Goal: Task Accomplishment & Management: Use online tool/utility

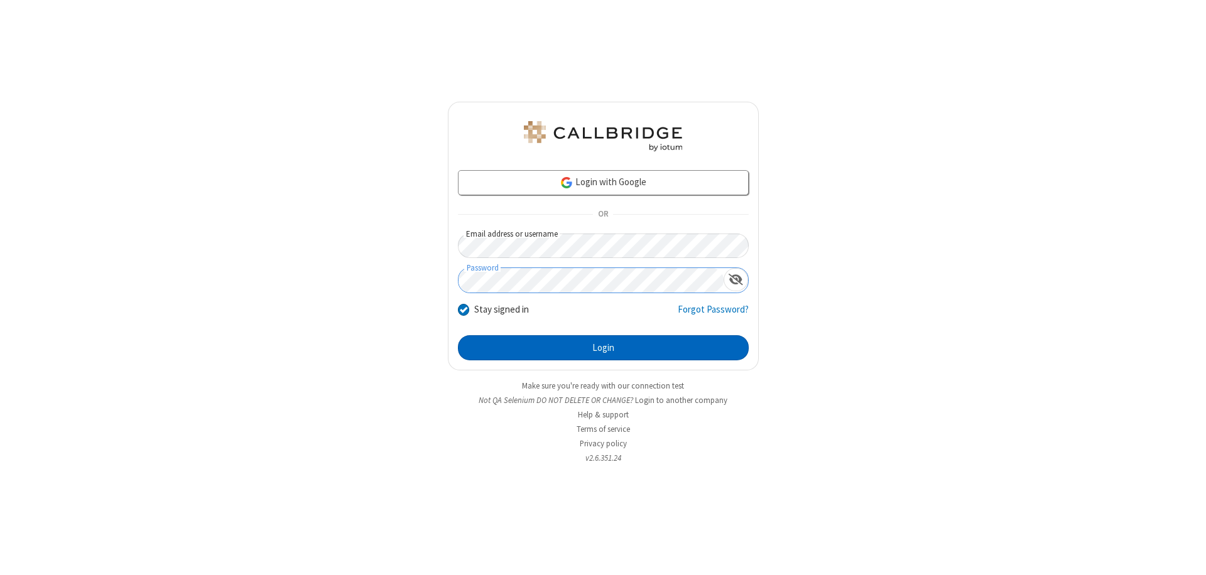
click at [603, 348] on button "Login" at bounding box center [603, 347] width 291 height 25
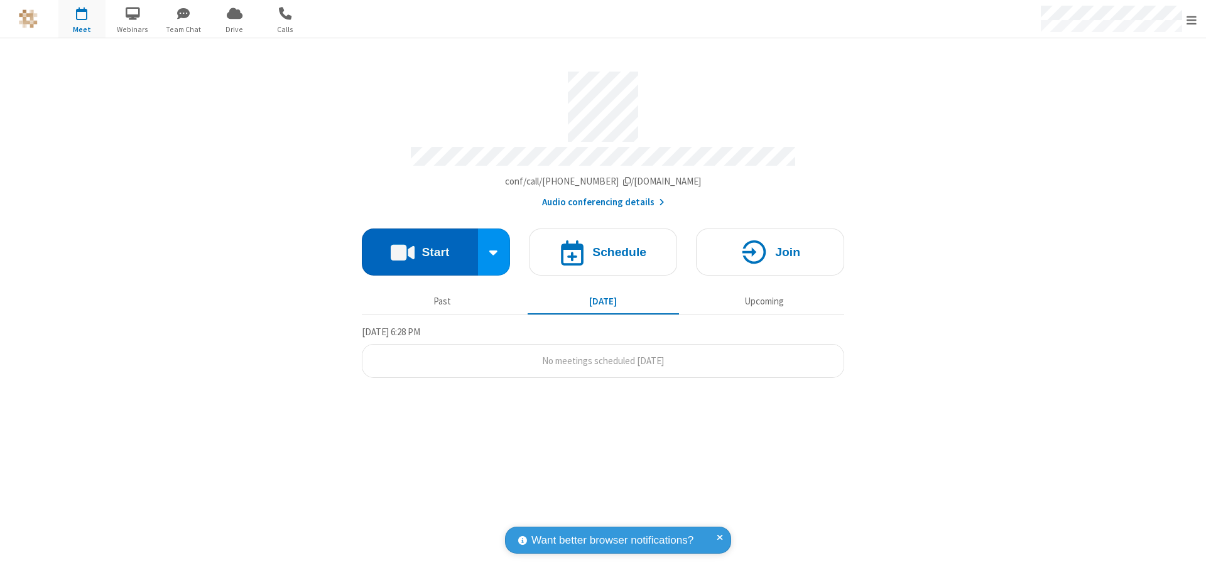
click at [419, 246] on button "Start" at bounding box center [420, 252] width 116 height 47
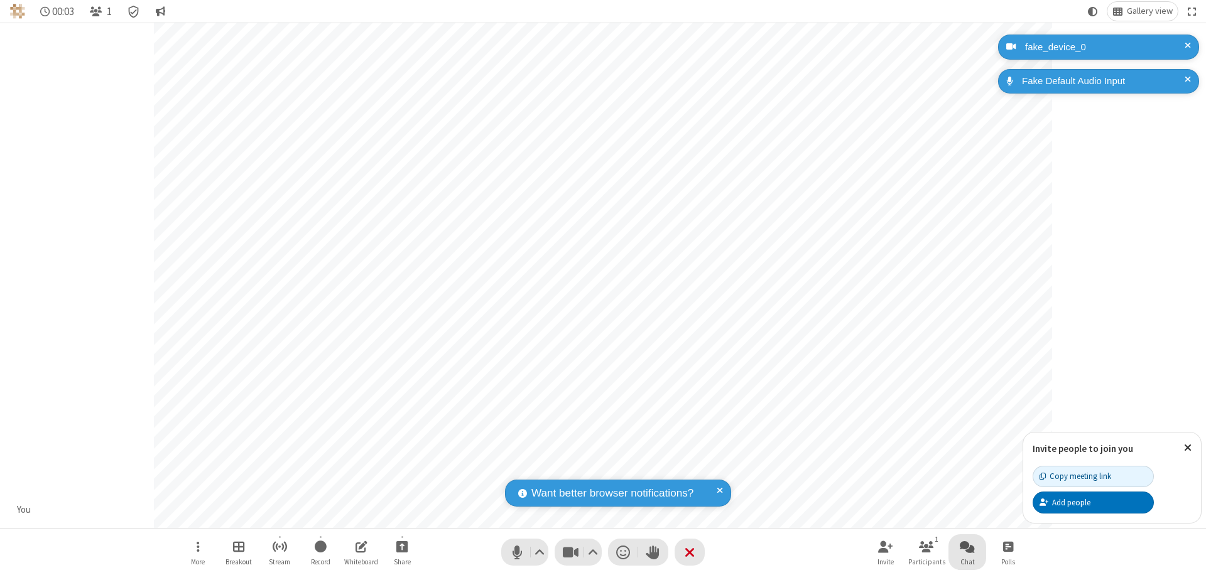
click at [967, 546] on span "Open chat" at bounding box center [966, 547] width 15 height 16
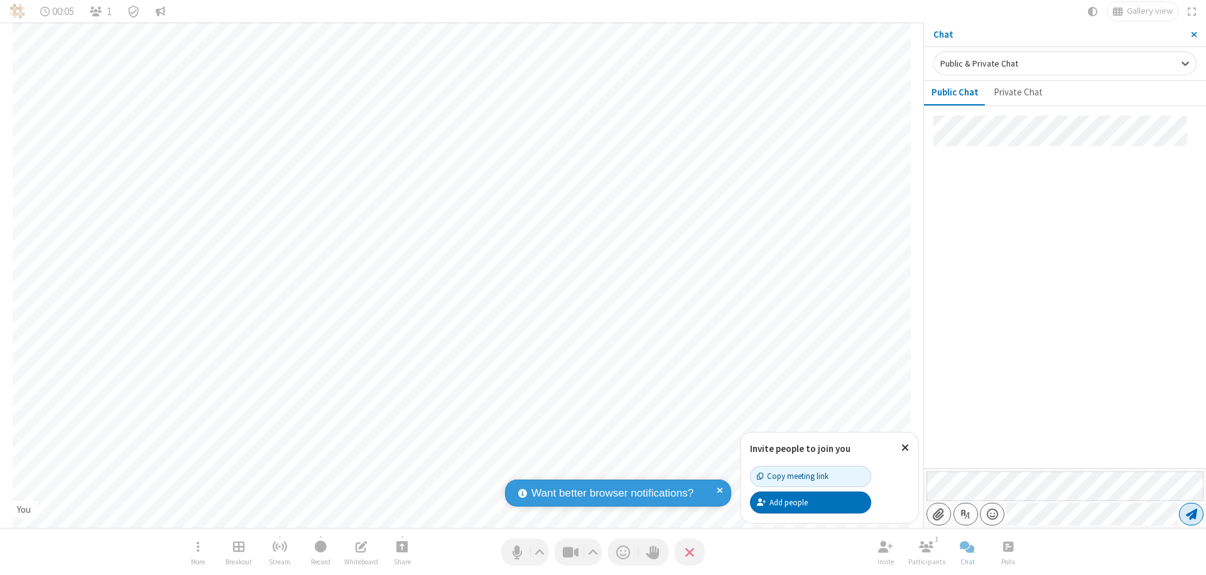
click at [1190, 514] on span "Send message" at bounding box center [1190, 514] width 11 height 13
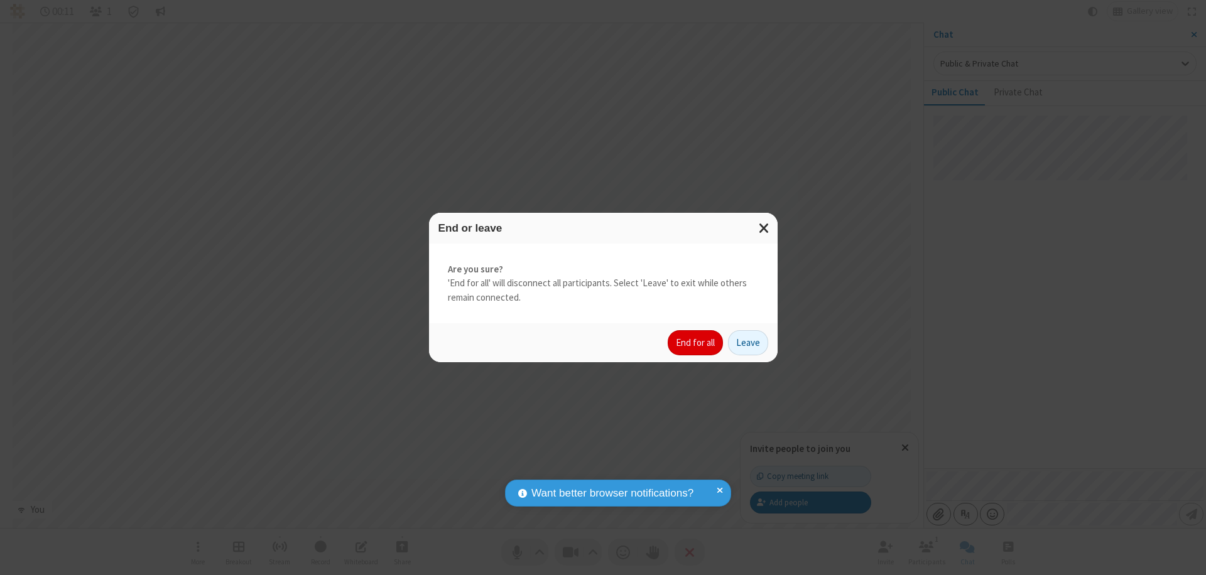
click at [696, 343] on button "End for all" at bounding box center [694, 342] width 55 height 25
